Goal: Task Accomplishment & Management: Manage account settings

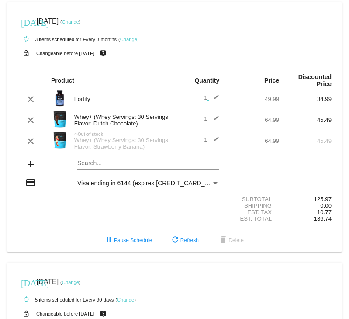
click at [79, 21] on link "Change" at bounding box center [70, 21] width 17 height 5
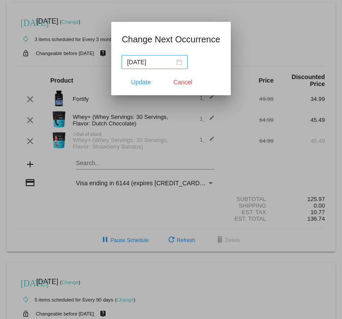
click at [181, 63] on div "[DATE]" at bounding box center [154, 62] width 55 height 10
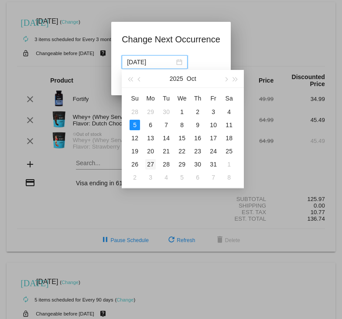
click at [153, 165] on div "27" at bounding box center [150, 164] width 10 height 10
type input "[DATE]"
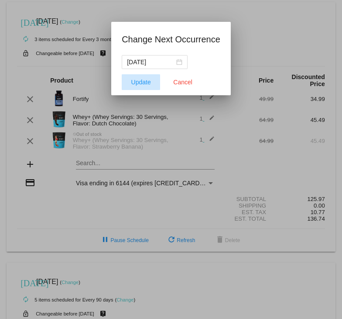
click at [135, 82] on span "Update" at bounding box center [141, 82] width 20 height 7
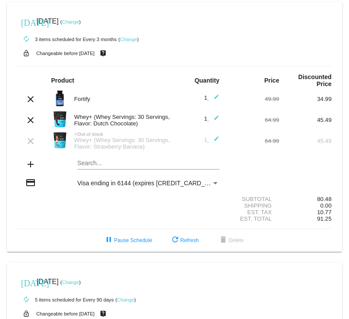
click at [211, 117] on mat-icon "edit" at bounding box center [214, 120] width 10 height 10
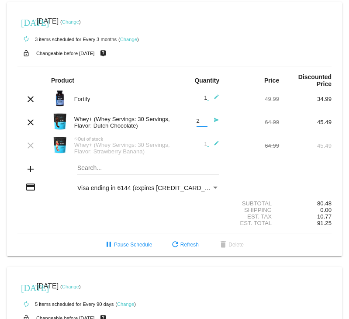
click at [200, 118] on input "2" at bounding box center [201, 121] width 11 height 7
click at [200, 118] on input "3" at bounding box center [201, 121] width 11 height 7
type input "2"
click at [199, 123] on input "2" at bounding box center [201, 121] width 11 height 7
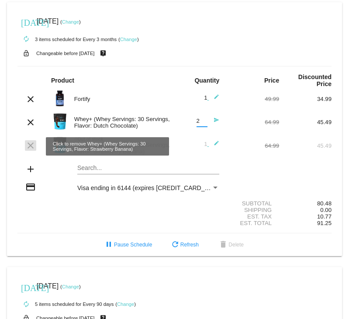
click at [31, 148] on mat-icon "clear" at bounding box center [30, 145] width 10 height 10
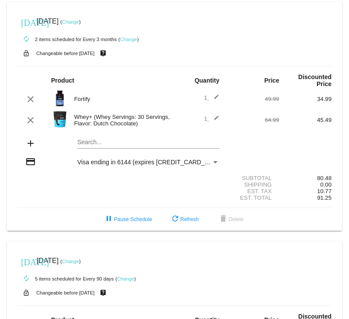
click at [213, 97] on mat-icon "edit" at bounding box center [214, 99] width 10 height 10
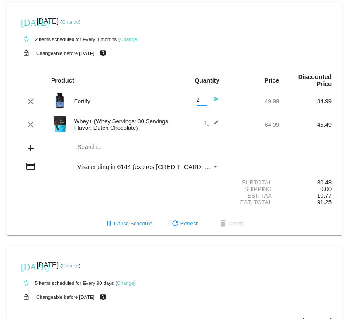
type input "2"
click at [200, 98] on input "2" at bounding box center [201, 100] width 11 height 7
click at [211, 98] on mat-icon "send" at bounding box center [214, 101] width 10 height 10
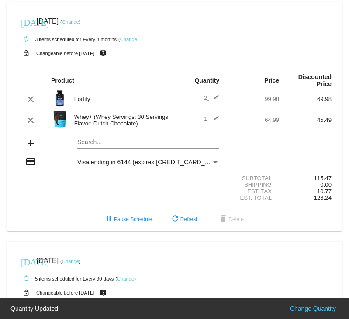
click at [210, 119] on mat-icon "edit" at bounding box center [214, 120] width 10 height 10
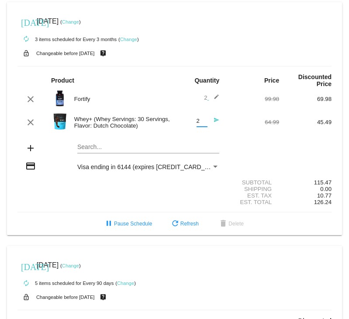
click at [200, 119] on input "2" at bounding box center [201, 121] width 11 height 7
click at [200, 119] on input "5" at bounding box center [201, 121] width 11 height 7
click at [198, 122] on input "4" at bounding box center [201, 121] width 11 height 7
type input "3"
click at [198, 122] on input "3" at bounding box center [201, 121] width 11 height 7
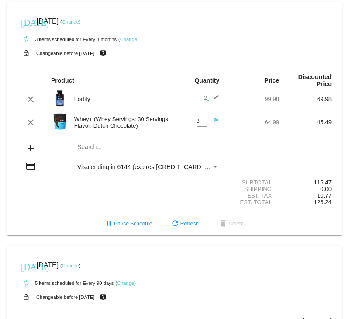
click at [212, 121] on mat-icon "send" at bounding box center [214, 122] width 10 height 10
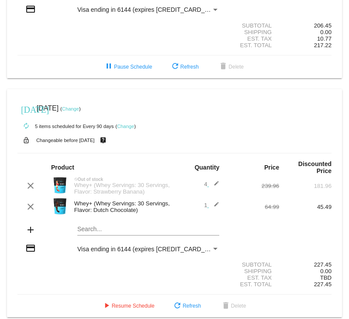
scroll to position [164, 0]
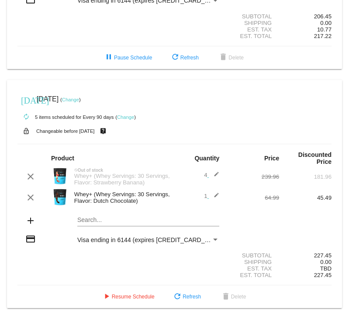
click at [172, 270] on div "Est. Tax TBD" at bounding box center [174, 268] width 314 height 7
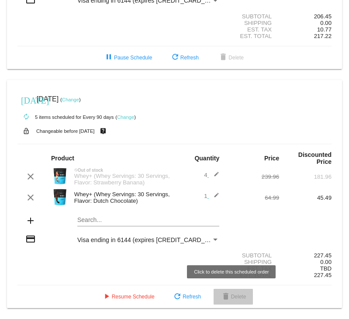
click at [234, 299] on span "delete Delete" at bounding box center [233, 296] width 26 height 6
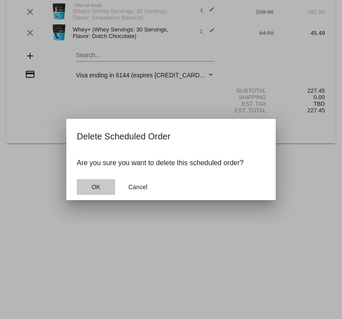
click at [93, 183] on span "OK" at bounding box center [96, 186] width 9 height 7
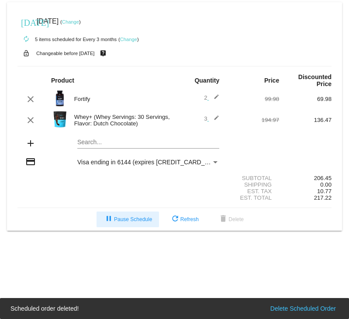
scroll to position [0, 0]
